Goal: Information Seeking & Learning: Find contact information

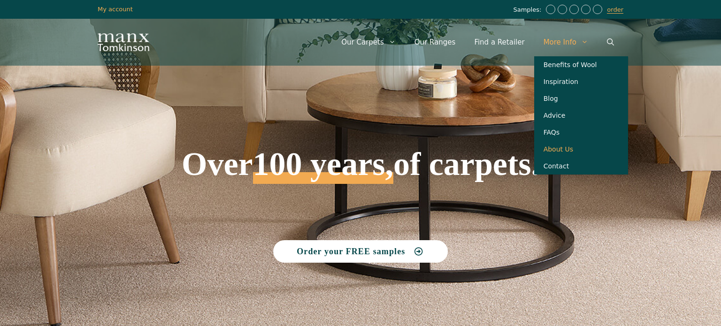
click at [565, 148] on link "About Us" at bounding box center [581, 149] width 94 height 17
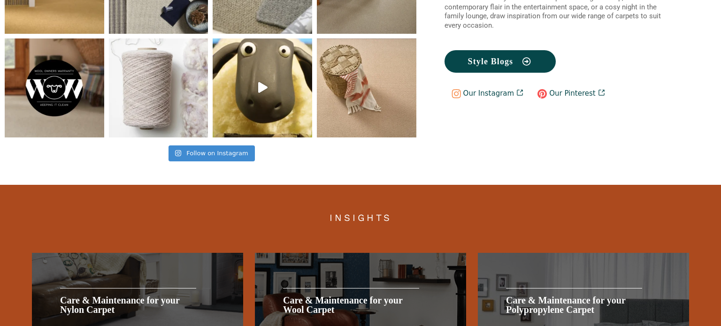
scroll to position [2007, 0]
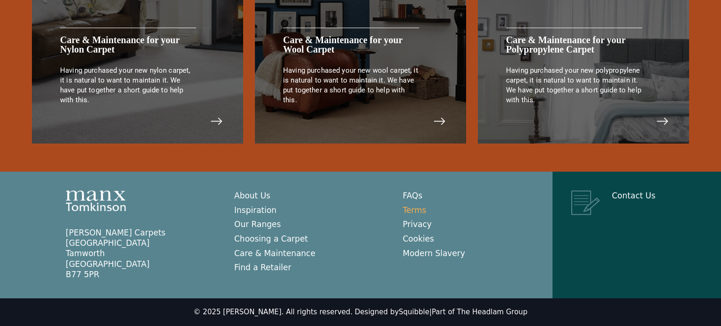
click at [418, 210] on link "Terms" at bounding box center [414, 210] width 23 height 9
click at [412, 222] on link "Privacy" at bounding box center [417, 224] width 29 height 9
drag, startPoint x: 234, startPoint y: 312, endPoint x: 286, endPoint y: 312, distance: 52.1
click at [286, 312] on div "© 2025 Manx Tomkinson. All rights reserved. Designed by Squibble | Part of The …" at bounding box center [361, 312] width 334 height 9
copy div "Manx Tomkinson"
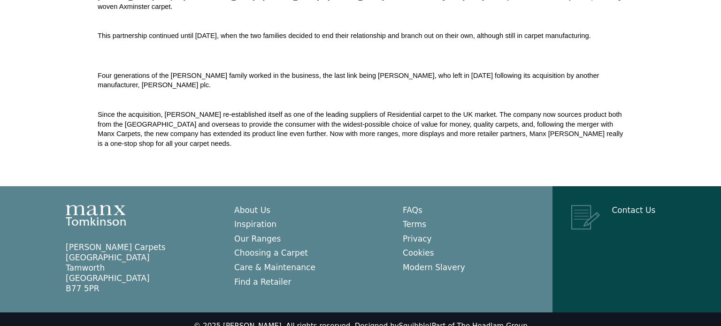
scroll to position [404, 0]
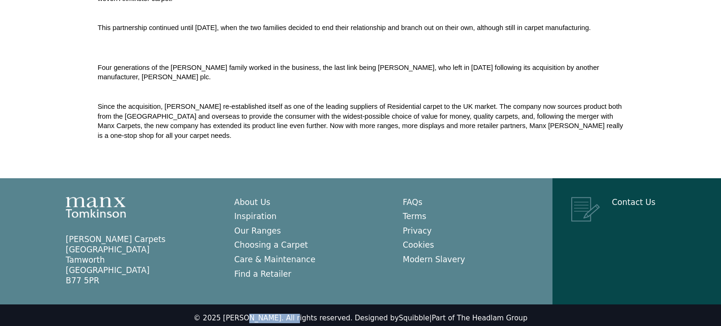
drag, startPoint x: 235, startPoint y: 312, endPoint x: 287, endPoint y: 314, distance: 52.2
click at [287, 314] on div "© 2025 Manx Tomkinson. All rights reserved. Designed by Squibble | Part of The …" at bounding box center [361, 318] width 334 height 9
copy div "Manx Tomkinson"
click at [462, 314] on link "Part of The Headlam Group" at bounding box center [480, 318] width 96 height 8
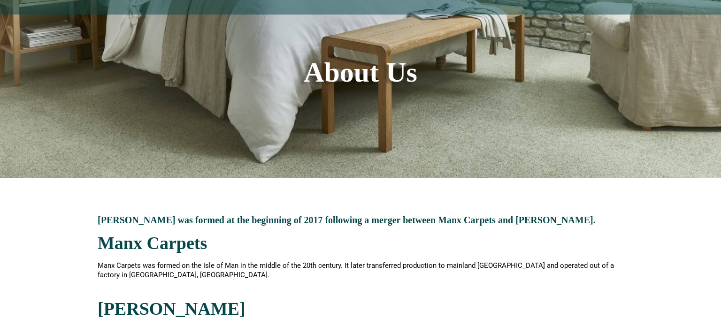
scroll to position [0, 0]
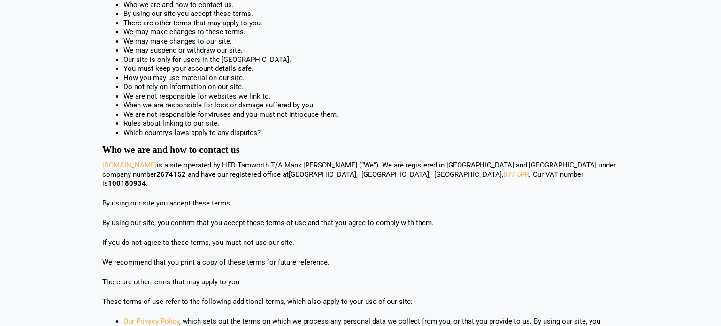
scroll to position [167, 0]
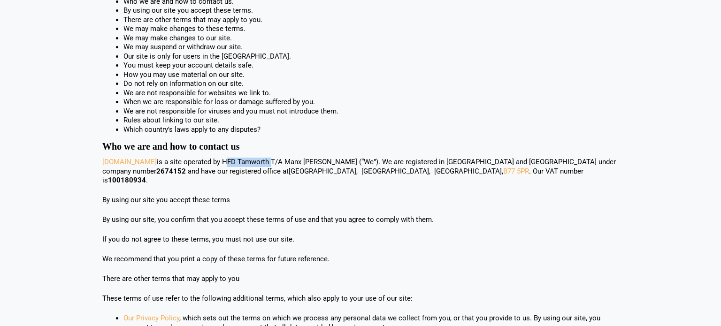
drag, startPoint x: 255, startPoint y: 163, endPoint x: 302, endPoint y: 163, distance: 47.4
click at [302, 163] on span "is a site operated by HFD Tamworth T/A Manx [PERSON_NAME] (“We”). We are regist…" at bounding box center [359, 167] width 514 height 18
copy span "HFD Tamworth"
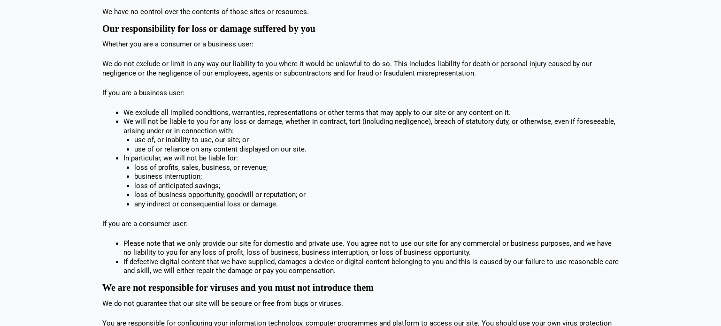
scroll to position [1069, 0]
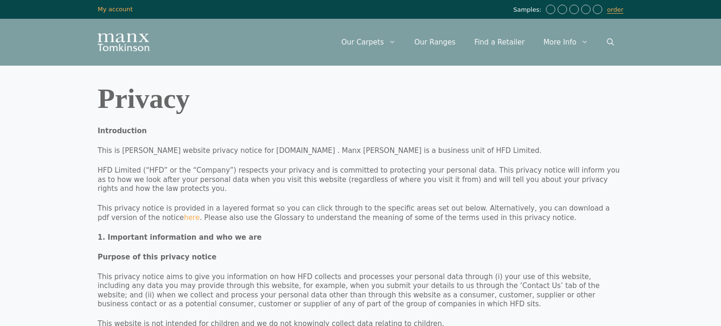
drag, startPoint x: 471, startPoint y: 152, endPoint x: 509, endPoint y: 152, distance: 38.5
click at [509, 152] on p "This is Manx Tomkinson’s website privacy notice for www.manxtomkinson.co.uk . M…" at bounding box center [361, 151] width 526 height 9
copy p "HFD Limited"
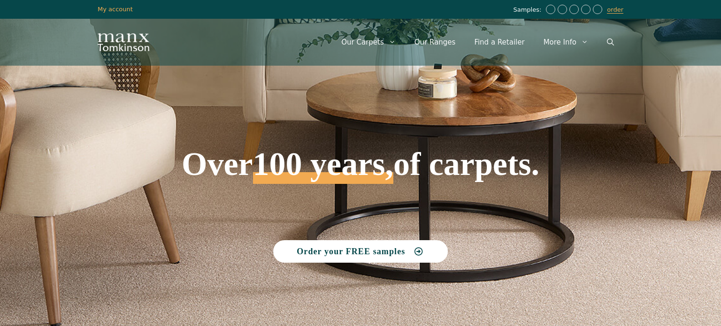
scroll to position [9, 0]
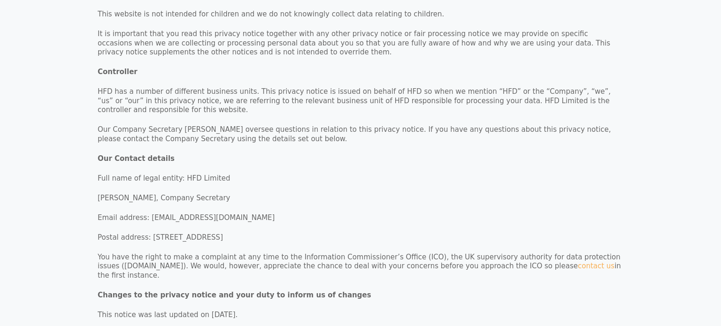
scroll to position [312, 0]
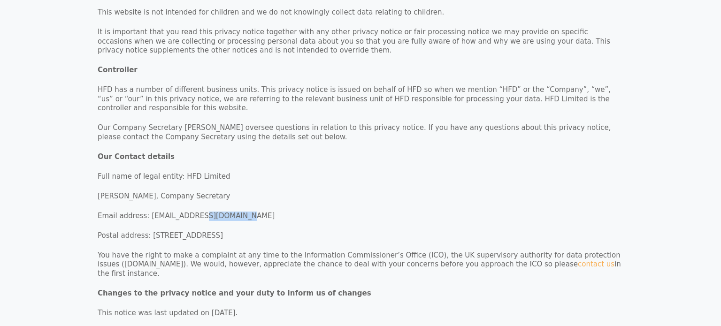
drag, startPoint x: 198, startPoint y: 196, endPoint x: 269, endPoint y: 196, distance: 70.9
click at [269, 212] on p "Email address: [EMAIL_ADDRESS][DOMAIN_NAME]" at bounding box center [361, 216] width 526 height 9
copy p "[DOMAIN_NAME]"
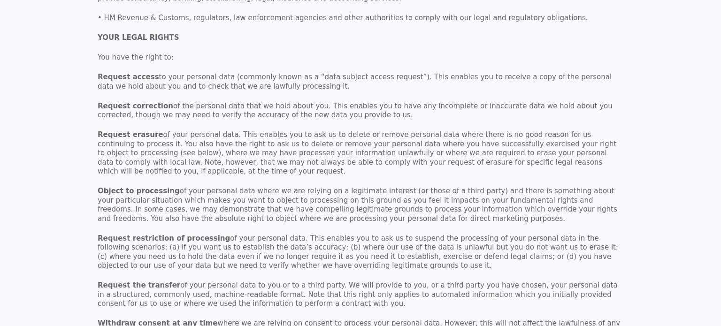
scroll to position [3470, 0]
